Goal: Check status: Check status

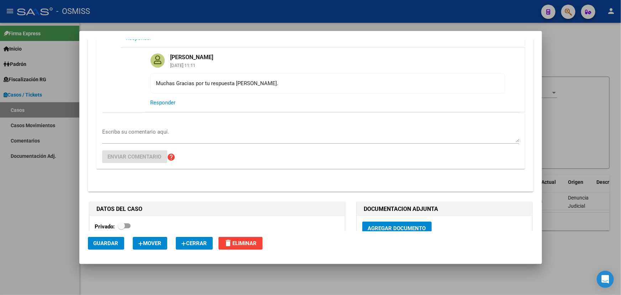
scroll to position [1443, 0]
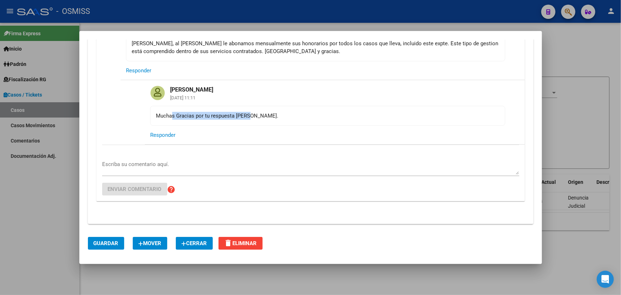
drag, startPoint x: 278, startPoint y: 114, endPoint x: 305, endPoint y: 115, distance: 27.1
click at [303, 114] on div "Muchas Gracias por tu respuesta [PERSON_NAME]." at bounding box center [327, 116] width 343 height 8
click at [310, 115] on div "Muchas Gracias por tu respuesta [PERSON_NAME]." at bounding box center [327, 116] width 343 height 8
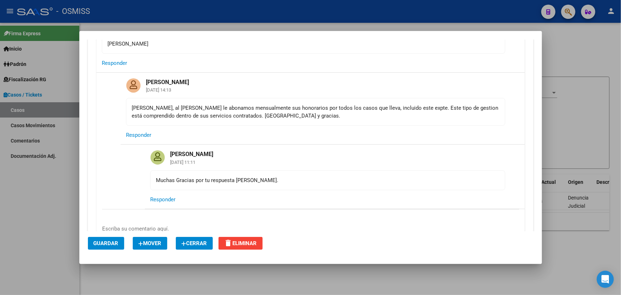
scroll to position [1378, 0]
drag, startPoint x: 171, startPoint y: 111, endPoint x: 346, endPoint y: 122, distance: 175.5
click at [346, 122] on mat-card-content "[PERSON_NAME], al [PERSON_NAME] le abonamos mensualmente sus honorarios por tod…" at bounding box center [316, 112] width 380 height 28
click at [363, 102] on mat-card-content "[PERSON_NAME], al [PERSON_NAME] le abonamos mensualmente sus honorarios por tod…" at bounding box center [316, 112] width 380 height 28
drag, startPoint x: 356, startPoint y: 106, endPoint x: 414, endPoint y: 110, distance: 57.9
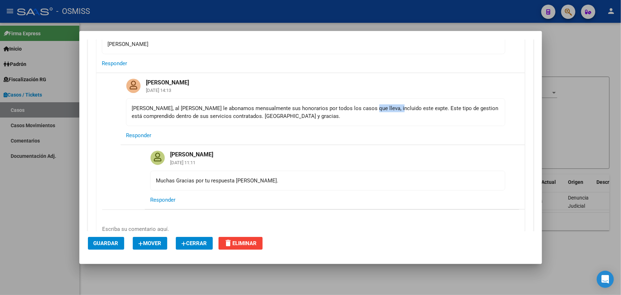
click at [385, 110] on div "[PERSON_NAME], al [PERSON_NAME] le abonamos mensualmente sus honorarios por tod…" at bounding box center [315, 112] width 367 height 16
click at [429, 110] on div "[PERSON_NAME], al [PERSON_NAME] le abonamos mensualmente sus honorarios por tod…" at bounding box center [315, 112] width 367 height 16
drag, startPoint x: 414, startPoint y: 106, endPoint x: 460, endPoint y: 109, distance: 46.4
click at [459, 109] on div "[PERSON_NAME], al [PERSON_NAME] le abonamos mensualmente sus honorarios por tod…" at bounding box center [315, 112] width 367 height 16
click at [461, 109] on div "[PERSON_NAME], al [PERSON_NAME] le abonamos mensualmente sus honorarios por tod…" at bounding box center [315, 112] width 367 height 16
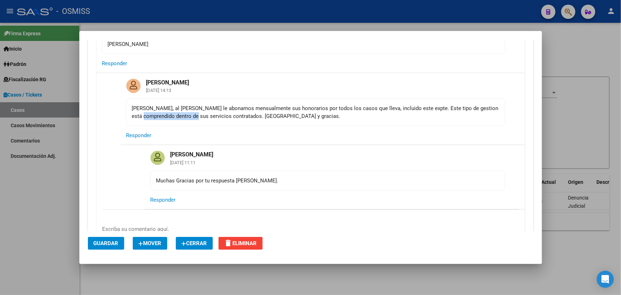
drag, startPoint x: 151, startPoint y: 118, endPoint x: 204, endPoint y: 120, distance: 52.4
click at [202, 120] on mat-card-content "[PERSON_NAME], al [PERSON_NAME] le abonamos mensualmente sus honorarios por tod…" at bounding box center [316, 112] width 380 height 28
click at [235, 119] on mat-card-content "[PERSON_NAME], al [PERSON_NAME] le abonamos mensualmente sus honorarios por tod…" at bounding box center [316, 112] width 380 height 28
drag, startPoint x: 189, startPoint y: 117, endPoint x: 299, endPoint y: 118, distance: 110.0
click at [288, 118] on mat-card-content "[PERSON_NAME], al [PERSON_NAME] le abonamos mensualmente sus honorarios por tod…" at bounding box center [316, 112] width 380 height 28
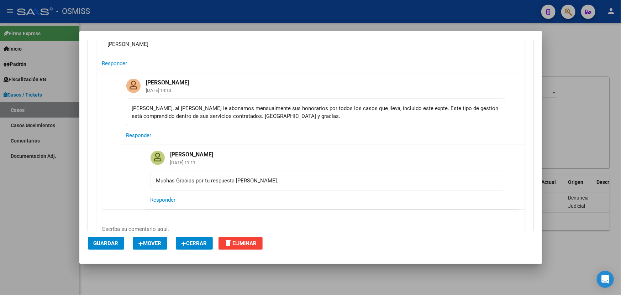
click at [306, 117] on div "[PERSON_NAME], al [PERSON_NAME] le abonamos mensualmente sus honorarios por tod…" at bounding box center [315, 112] width 367 height 16
drag, startPoint x: 177, startPoint y: 104, endPoint x: 269, endPoint y: 104, distance: 92.6
click at [267, 104] on div "[PERSON_NAME], al [PERSON_NAME] le abonamos mensualmente sus honorarios por tod…" at bounding box center [315, 112] width 367 height 16
click at [331, 106] on div "[PERSON_NAME], al [PERSON_NAME] le abonamos mensualmente sus honorarios por tod…" at bounding box center [315, 112] width 367 height 16
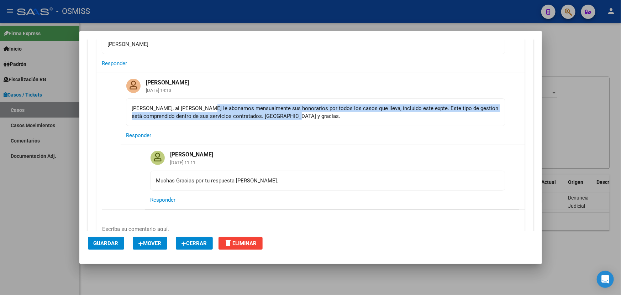
drag, startPoint x: 196, startPoint y: 107, endPoint x: 357, endPoint y: 111, distance: 161.7
click at [339, 111] on div "[PERSON_NAME], al [PERSON_NAME] le abonamos mensualmente sus honorarios por tod…" at bounding box center [315, 112] width 367 height 16
click at [387, 109] on div "[PERSON_NAME], al [PERSON_NAME] le abonamos mensualmente sus honorarios por tod…" at bounding box center [315, 112] width 367 height 16
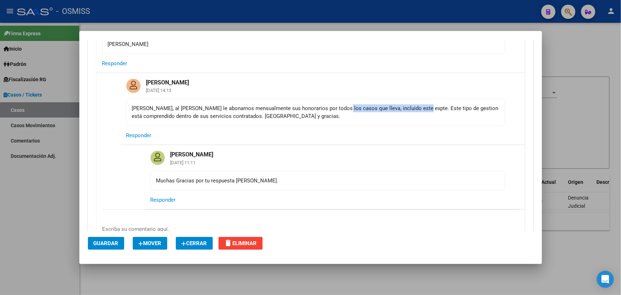
drag, startPoint x: 338, startPoint y: 107, endPoint x: 415, endPoint y: 107, distance: 77.3
click at [415, 107] on div "[PERSON_NAME], al [PERSON_NAME] le abonamos mensualmente sus honorarios por tod…" at bounding box center [315, 112] width 367 height 16
click at [447, 107] on div "[PERSON_NAME], al [PERSON_NAME] le abonamos mensualmente sus honorarios por tod…" at bounding box center [315, 112] width 367 height 16
drag, startPoint x: 427, startPoint y: 107, endPoint x: 480, endPoint y: 104, distance: 52.4
click at [480, 104] on div "[PERSON_NAME], al [PERSON_NAME] le abonamos mensualmente sus honorarios por tod…" at bounding box center [315, 112] width 367 height 16
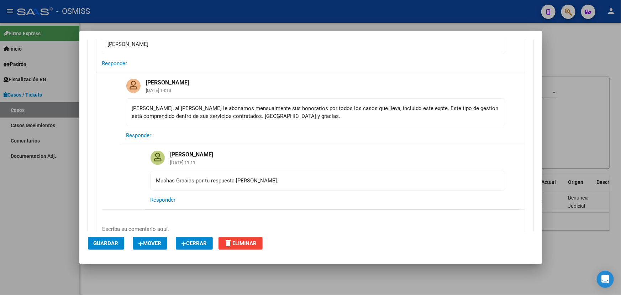
click at [421, 121] on mat-card-content "[PERSON_NAME], al [PERSON_NAME] le abonamos mensualmente sus honorarios por tod…" at bounding box center [316, 112] width 380 height 28
drag, startPoint x: 131, startPoint y: 115, endPoint x: 357, endPoint y: 111, distance: 225.8
click at [337, 111] on mat-card-content "[PERSON_NAME], al [PERSON_NAME] le abonamos mensualmente sus honorarios por tod…" at bounding box center [316, 112] width 380 height 28
click at [357, 111] on div "[PERSON_NAME], al [PERSON_NAME] le abonamos mensualmente sus honorarios por tod…" at bounding box center [315, 112] width 367 height 16
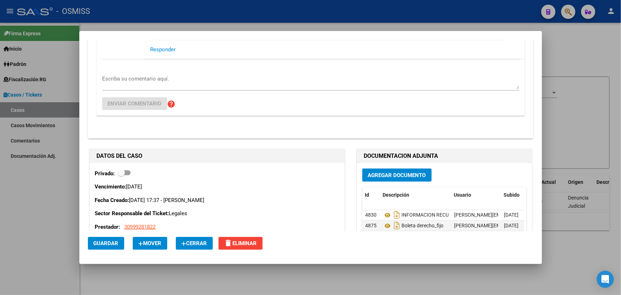
scroll to position [1540, 0]
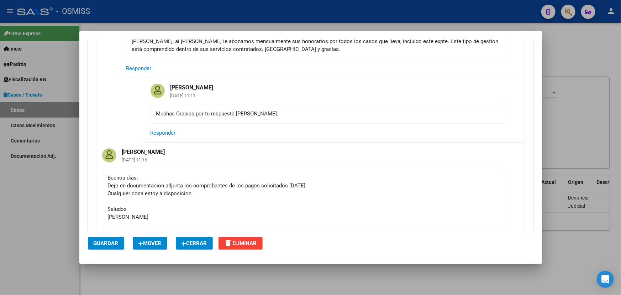
scroll to position [1456, 0]
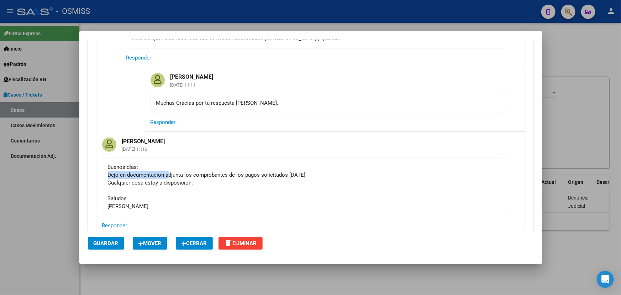
drag, startPoint x: 109, startPoint y: 171, endPoint x: 237, endPoint y: 173, distance: 128.9
click at [169, 172] on div "Buenos dias: Dejo en documentacion adjunta los comprobantes de los pagos solici…" at bounding box center [304, 186] width 392 height 47
click at [237, 173] on div "Buenos dias: Dejo en documentacion adjunta los comprobantes de los pagos solici…" at bounding box center [304, 186] width 392 height 47
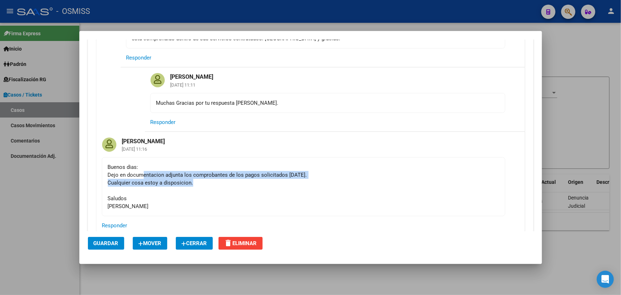
drag, startPoint x: 141, startPoint y: 171, endPoint x: 219, endPoint y: 178, distance: 77.6
click at [219, 178] on div "Buenos dias: Dejo en documentacion adjunta los comprobantes de los pagos solici…" at bounding box center [304, 186] width 392 height 47
click at [301, 179] on div "Buenos dias: Dejo en documentacion adjunta los comprobantes de los pagos solici…" at bounding box center [304, 186] width 392 height 47
drag, startPoint x: 125, startPoint y: 181, endPoint x: 228, endPoint y: 182, distance: 102.9
click at [205, 181] on div "Buenos dias: Dejo en documentacion adjunta los comprobantes de los pagos solici…" at bounding box center [304, 186] width 392 height 47
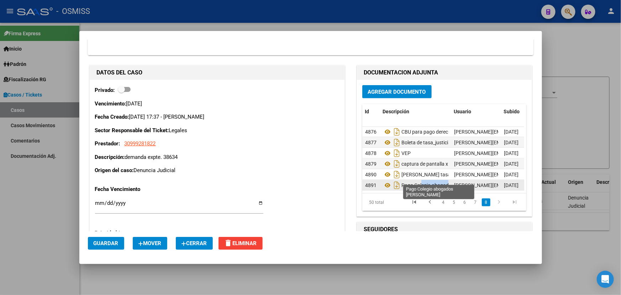
scroll to position [0, 34]
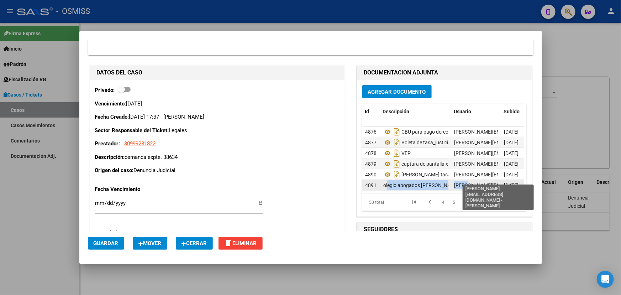
drag, startPoint x: 418, startPoint y: 176, endPoint x: 462, endPoint y: 179, distance: 44.2
click at [462, 180] on div "4891 Pago Colegio abogados de Mendoza barbara.rojo@osmiss.org.ar - Bárbara Rojo…" at bounding box center [467, 185] width 210 height 11
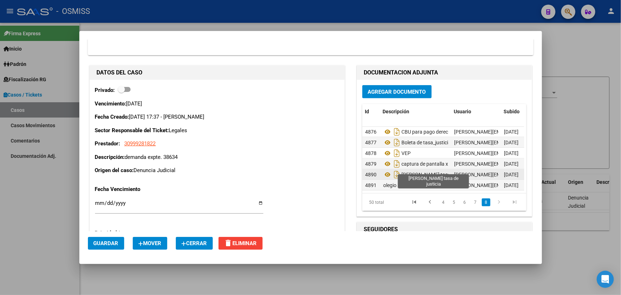
click at [432, 172] on span "Pago Mendoza tasa de justicia" at bounding box center [438, 175] width 72 height 6
drag, startPoint x: 422, startPoint y: 169, endPoint x: 492, endPoint y: 173, distance: 69.5
click at [492, 173] on div "4890 Pago Mendoza tasa de justicia barbara.rojo@osmiss.org.ar - Bárbara Rojo 09…" at bounding box center [467, 174] width 210 height 11
click at [426, 171] on div "Pago Mendoza tasa de justicia" at bounding box center [416, 174] width 66 height 11
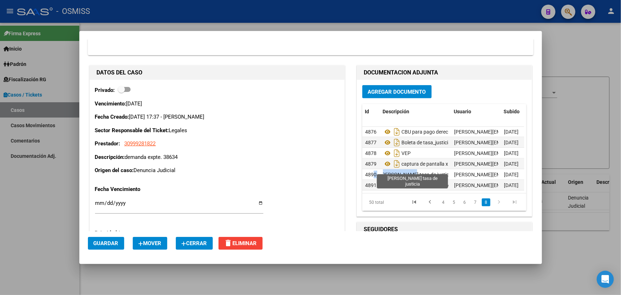
scroll to position [0, 0]
drag, startPoint x: 408, startPoint y: 170, endPoint x: 341, endPoint y: 173, distance: 66.6
click at [340, 172] on div "DATOS DEL CASO Privado: Vencimiento: 26/09/2024 Fecha Creado: 30/08/2024 17:37 …" at bounding box center [311, 275] width 446 height 422
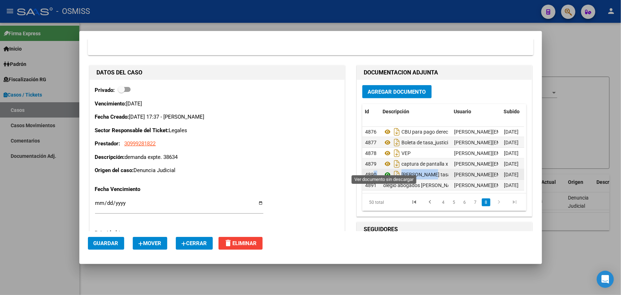
click at [384, 170] on icon at bounding box center [387, 174] width 9 height 9
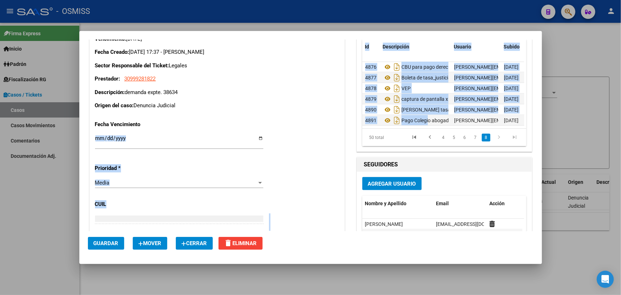
drag, startPoint x: 392, startPoint y: 115, endPoint x: 347, endPoint y: 115, distance: 44.2
click at [347, 115] on div "DATOS DEL CASO Privado: Vencimiento: 26/09/2024 Fecha Creado: 30/08/2024 17:37 …" at bounding box center [311, 210] width 446 height 422
click at [384, 116] on icon at bounding box center [387, 120] width 9 height 9
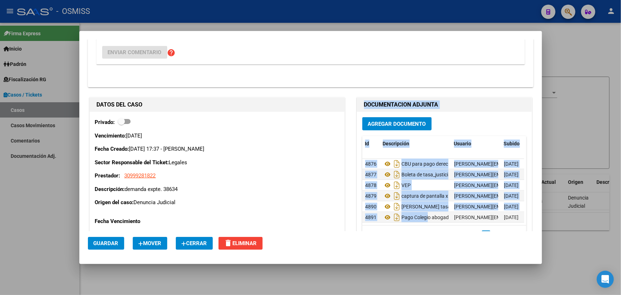
scroll to position [1683, 0]
